Goal: Task Accomplishment & Management: Use online tool/utility

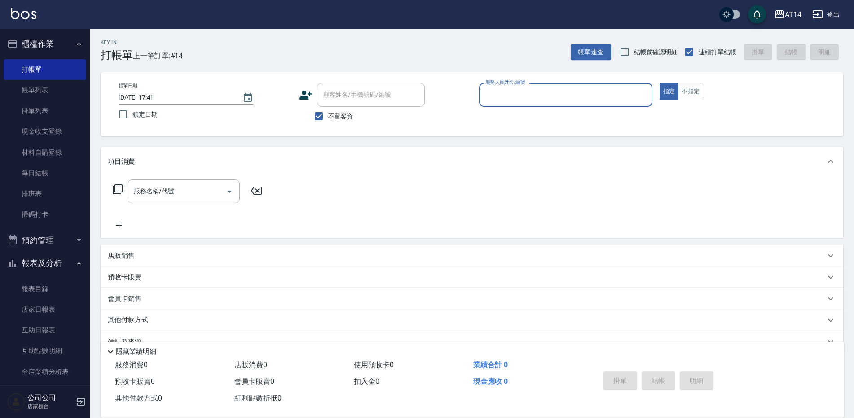
click at [494, 93] on input "服務人員姓名/編號" at bounding box center [565, 95] width 165 height 16
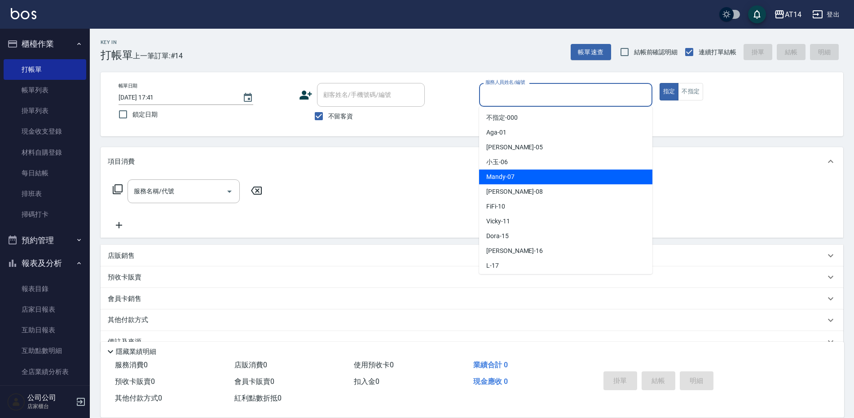
click at [495, 177] on span "Mandy -07" at bounding box center [500, 176] width 28 height 9
type input "Mandy-07"
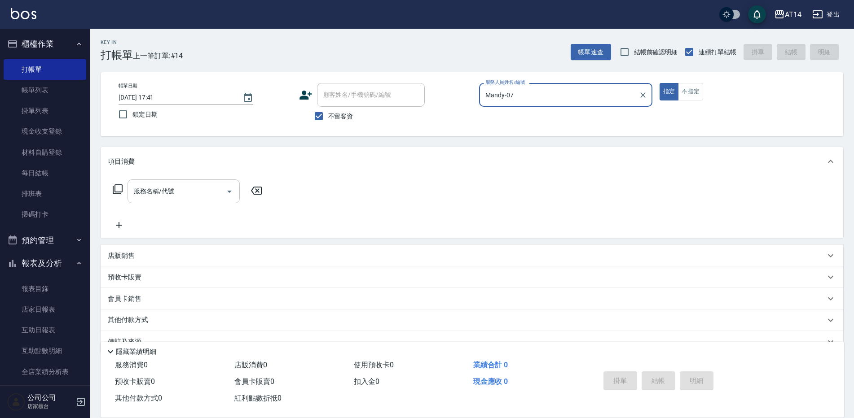
click at [193, 190] on input "服務名稱/代號" at bounding box center [177, 192] width 91 height 16
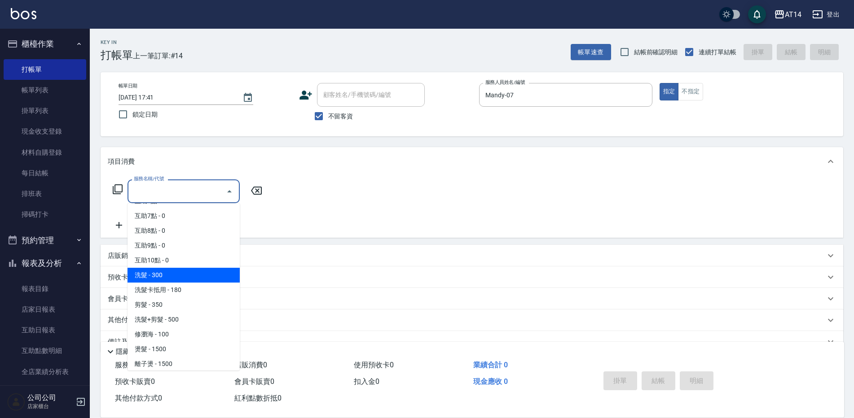
scroll to position [90, 0]
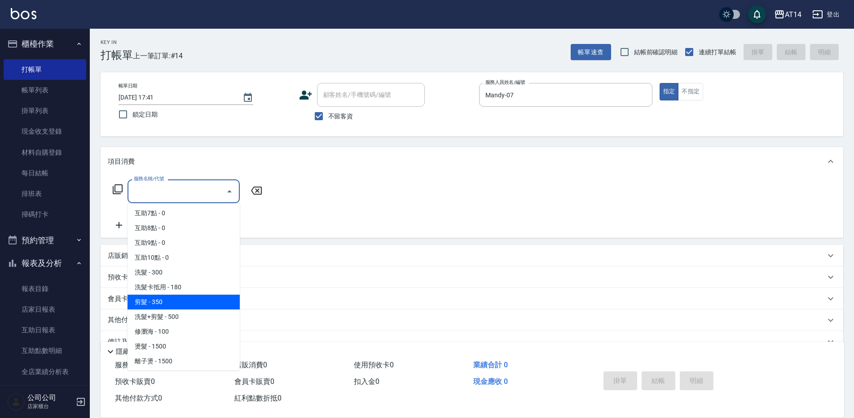
click at [158, 302] on span "剪髮 - 350" at bounding box center [183, 302] width 112 height 15
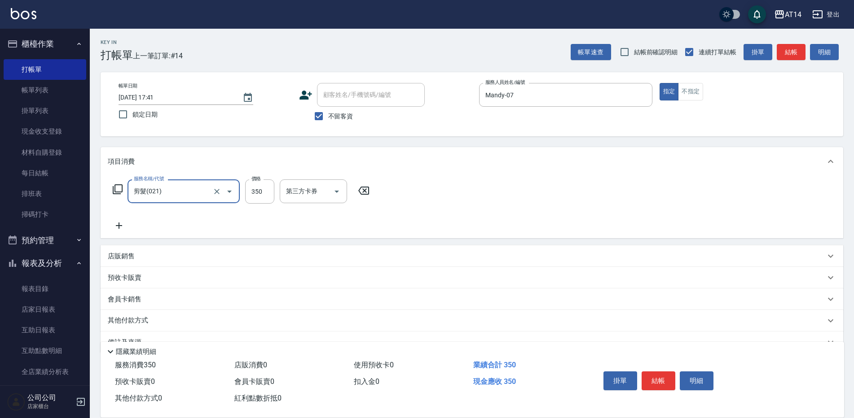
type input "剪髮(021)"
click at [670, 377] on button "結帳" at bounding box center [658, 381] width 34 height 19
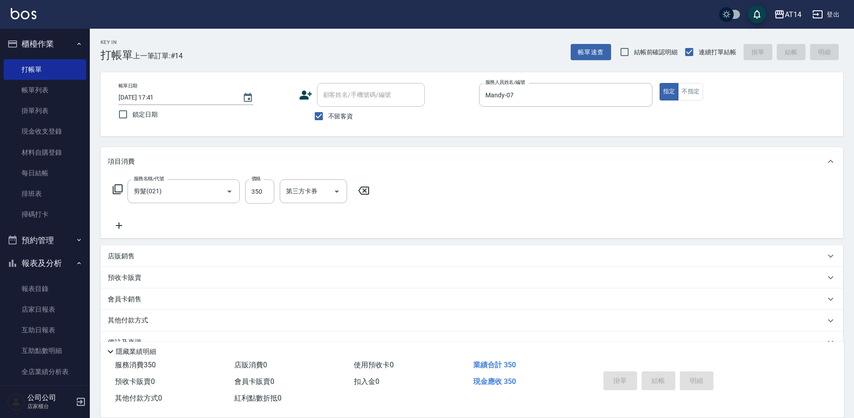
type input "[DATE] 18:40"
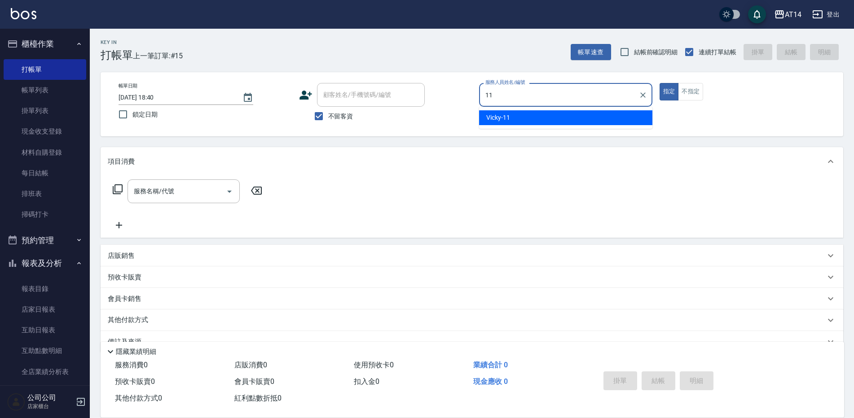
type input "Vicky-11"
type button "true"
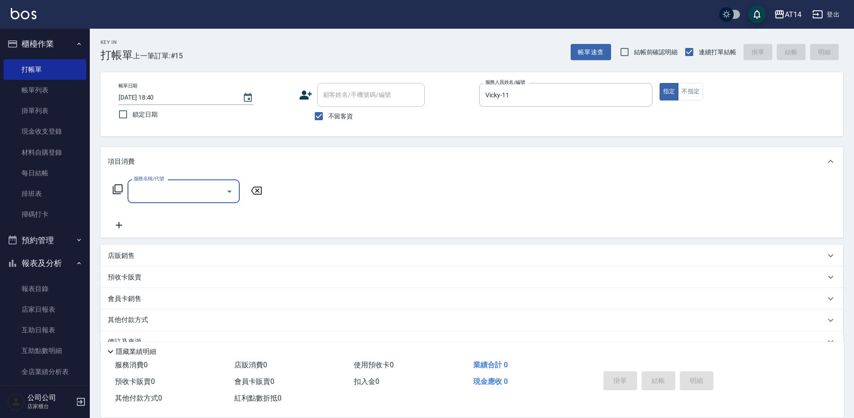
click at [167, 194] on input "服務名稱/代號" at bounding box center [177, 192] width 91 height 16
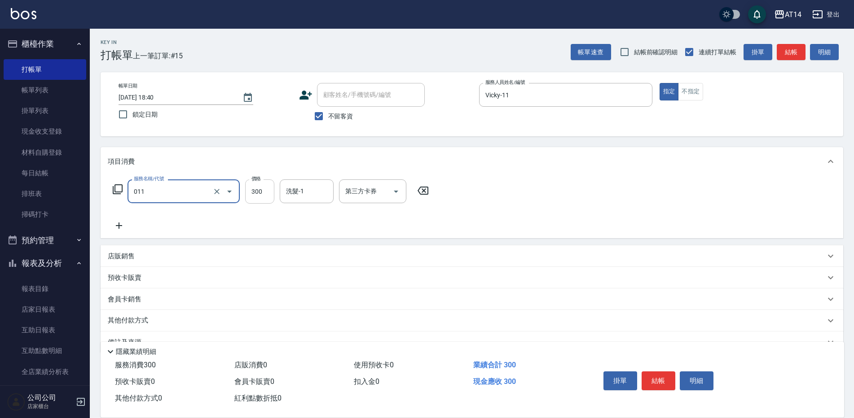
type input "洗髮(011)"
type input "250"
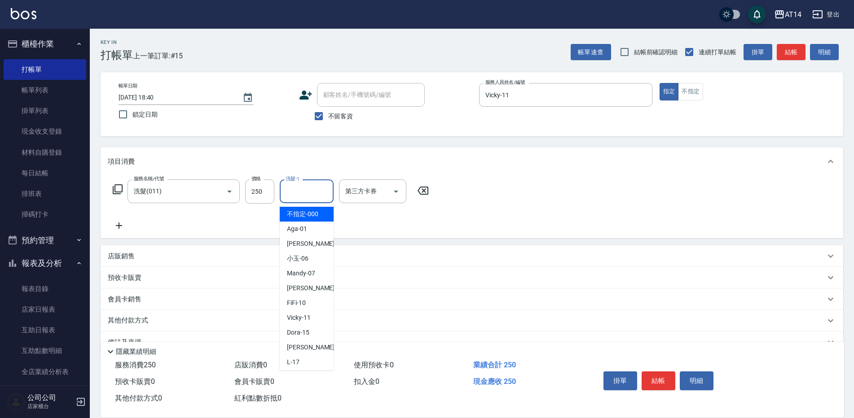
click at [295, 198] on input "洗髮-1" at bounding box center [307, 192] width 46 height 16
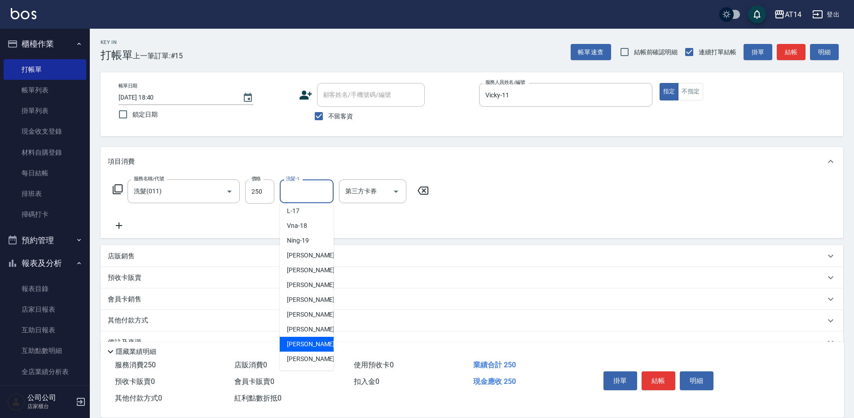
scroll to position [166, 0]
click at [301, 348] on span "[PERSON_NAME]-67" at bounding box center [315, 344] width 57 height 9
type input "[PERSON_NAME]-67"
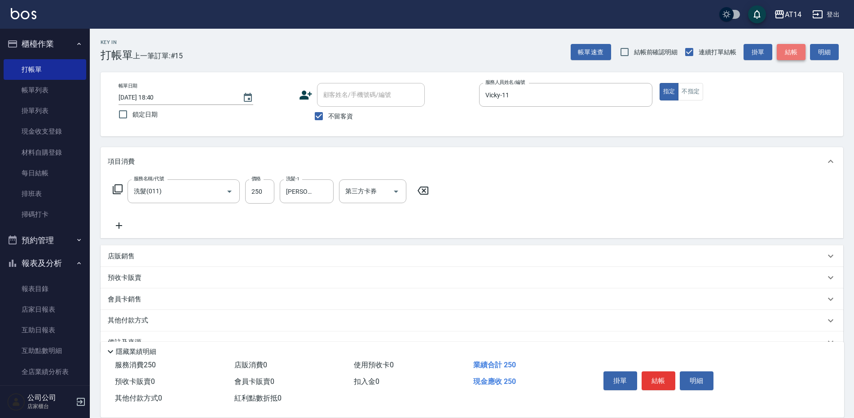
click at [795, 51] on button "結帳" at bounding box center [791, 52] width 29 height 17
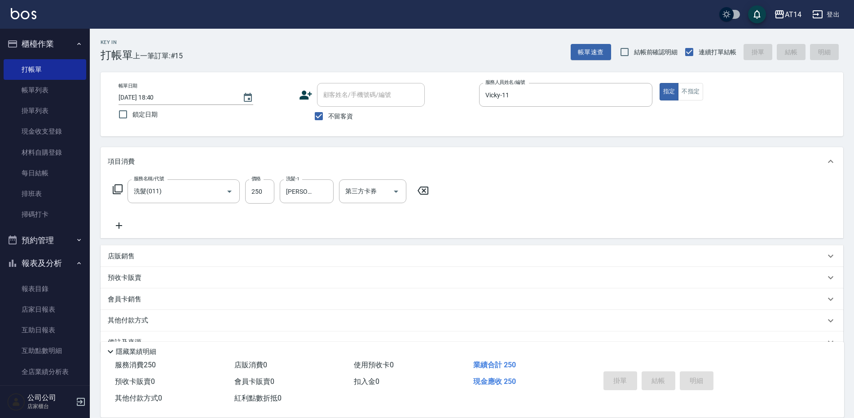
type input "[DATE] 18:47"
click at [490, 94] on input "服務人員姓名/編號" at bounding box center [565, 95] width 165 height 16
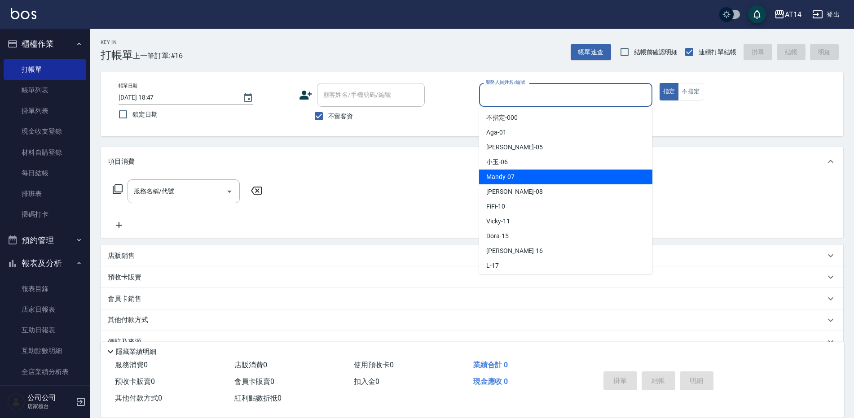
click at [491, 179] on span "Mandy -07" at bounding box center [500, 176] width 28 height 9
type input "Mandy-07"
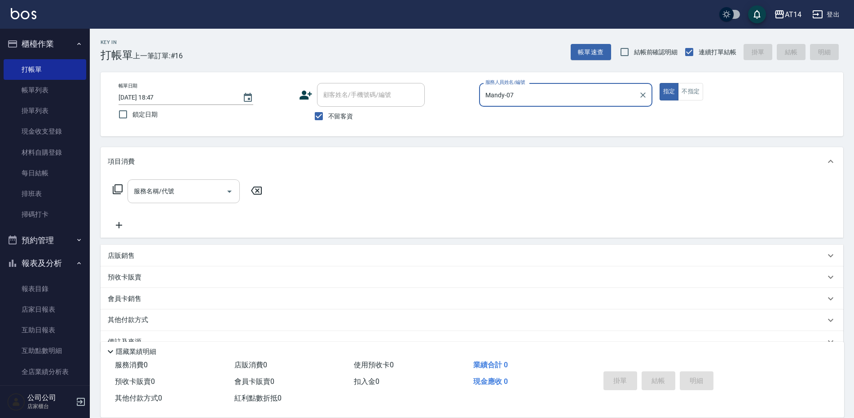
click at [178, 196] on input "服務名稱/代號" at bounding box center [177, 192] width 91 height 16
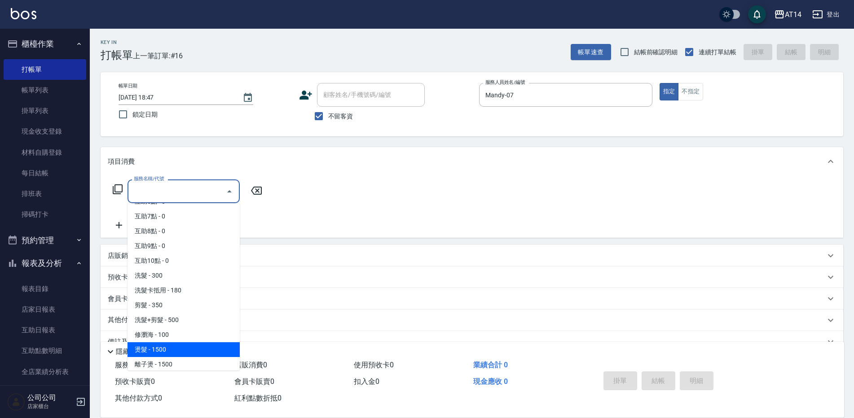
scroll to position [135, 0]
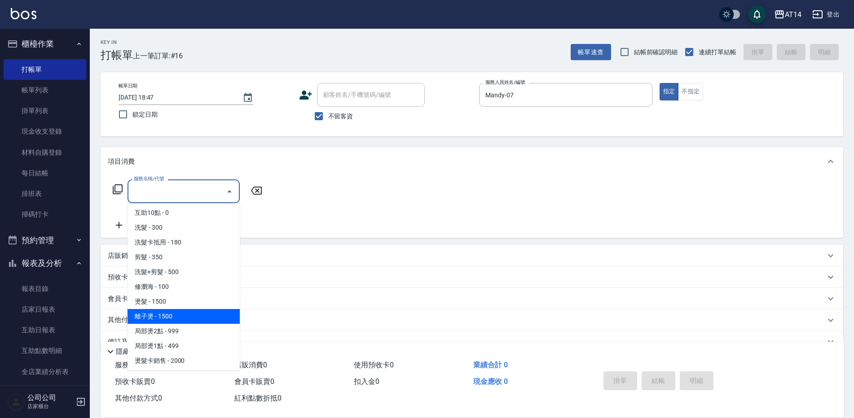
click at [188, 321] on span "離子燙 - 1500" at bounding box center [183, 316] width 112 height 15
type input "離子燙(032)"
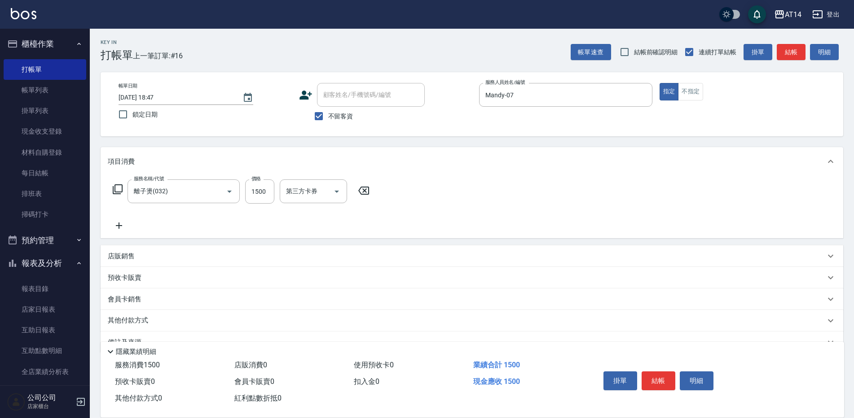
click at [263, 179] on div "服務名稱/代號 離子燙(032) 服務名稱/代號 價格 1500 價格 第三方卡券 第三方卡券" at bounding box center [472, 207] width 742 height 62
click at [254, 200] on input "1500" at bounding box center [259, 192] width 29 height 24
type input "2800"
click at [650, 372] on button "結帳" at bounding box center [658, 381] width 34 height 19
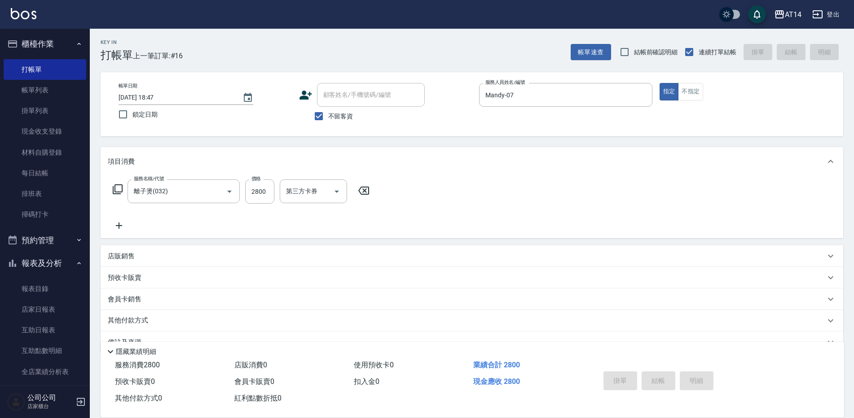
type input "[DATE] 19:12"
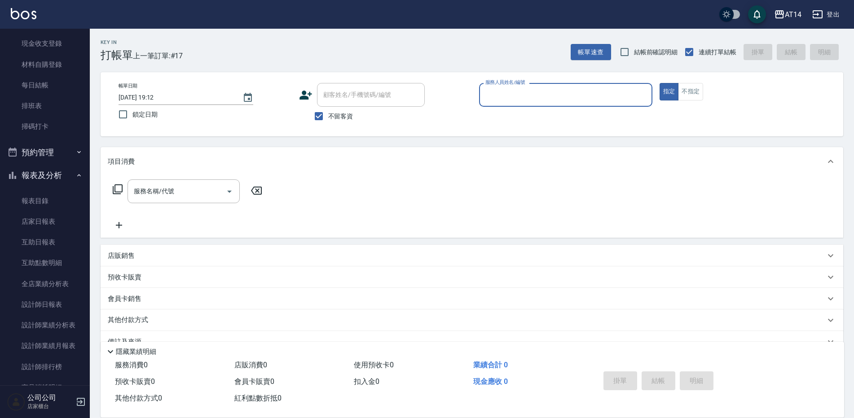
scroll to position [180, 0]
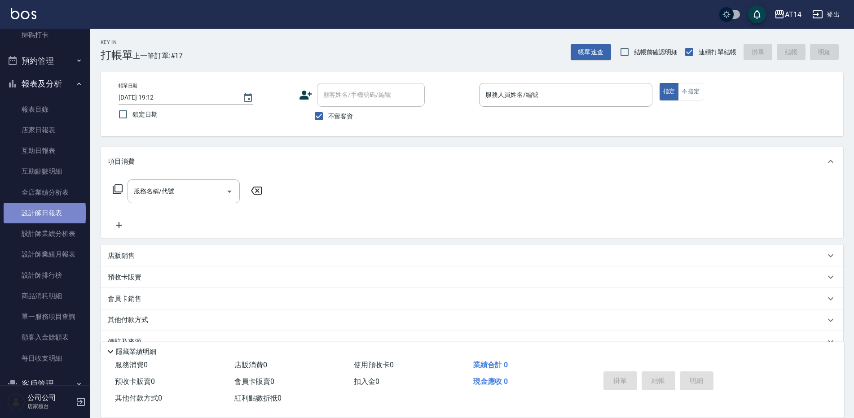
click at [44, 213] on link "設計師日報表" at bounding box center [45, 213] width 83 height 21
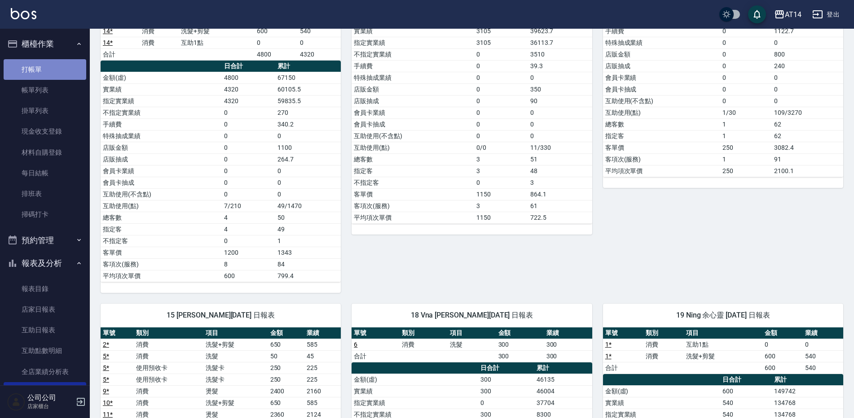
click at [56, 72] on link "打帳單" at bounding box center [45, 69] width 83 height 21
